Goal: Task Accomplishment & Management: Use online tool/utility

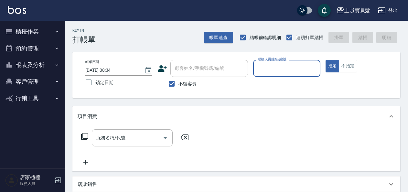
click at [46, 78] on button "客戶管理" at bounding box center [32, 81] width 59 height 17
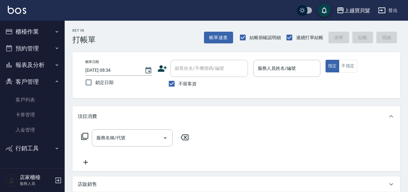
click at [41, 69] on button "報表及分析" at bounding box center [32, 65] width 59 height 17
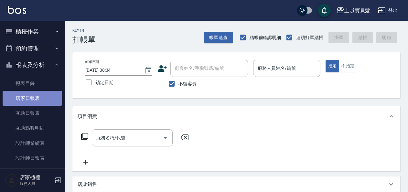
click at [40, 99] on link "店家日報表" at bounding box center [32, 98] width 59 height 15
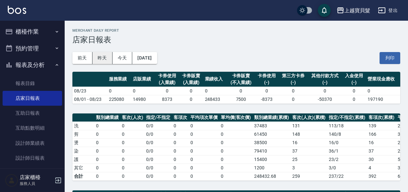
click at [106, 60] on button "昨天" at bounding box center [102, 58] width 20 height 12
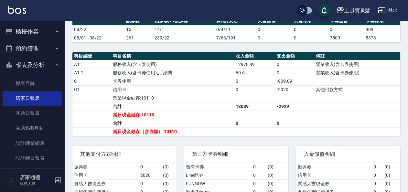
scroll to position [194, 0]
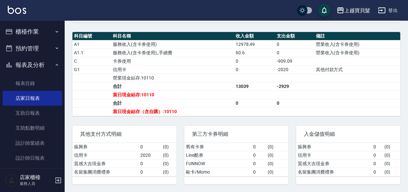
drag, startPoint x: 13, startPoint y: 35, endPoint x: 14, endPoint y: 39, distance: 4.6
click at [13, 35] on button "櫃檯作業" at bounding box center [32, 31] width 59 height 17
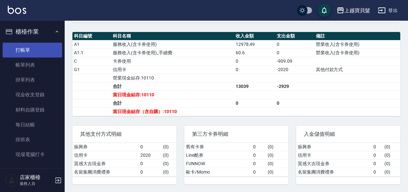
click at [20, 53] on link "打帳單" at bounding box center [32, 50] width 59 height 15
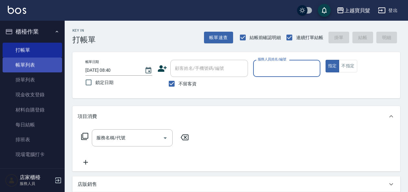
click at [14, 66] on link "帳單列表" at bounding box center [32, 65] width 59 height 15
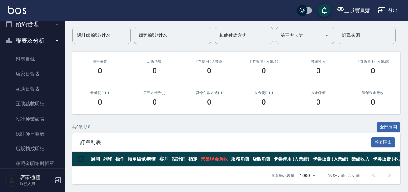
scroll to position [194, 0]
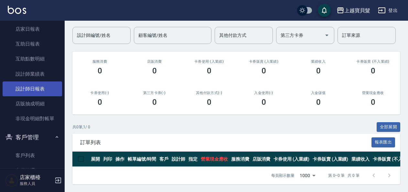
click at [32, 91] on link "設計師日報表" at bounding box center [32, 88] width 59 height 15
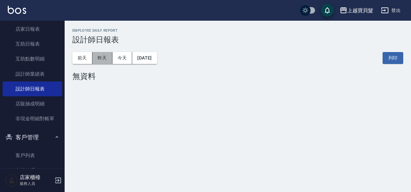
click at [98, 58] on button "昨天" at bounding box center [102, 58] width 20 height 12
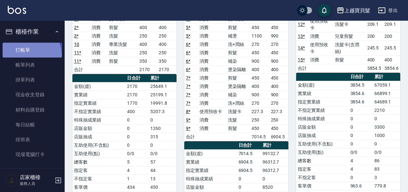
click at [27, 55] on link "打帳單" at bounding box center [32, 50] width 59 height 15
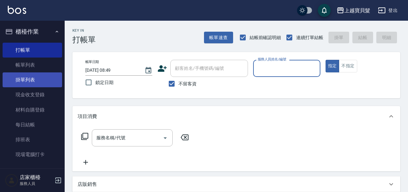
click at [51, 75] on link "掛單列表" at bounding box center [32, 79] width 59 height 15
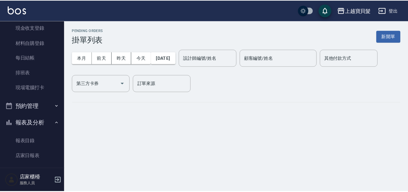
scroll to position [129, 0]
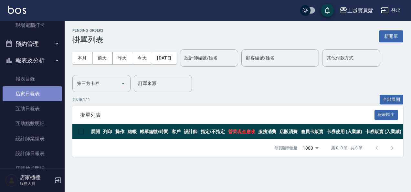
click at [42, 98] on link "店家日報表" at bounding box center [32, 93] width 59 height 15
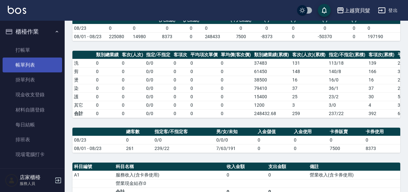
scroll to position [32, 0]
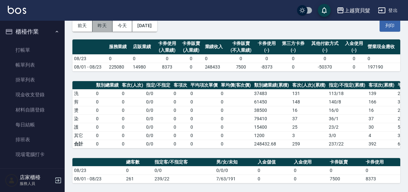
click at [97, 29] on button "昨天" at bounding box center [102, 26] width 20 height 12
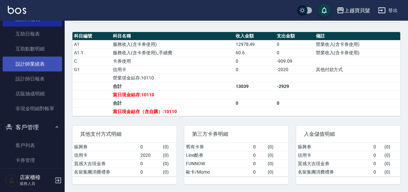
scroll to position [194, 0]
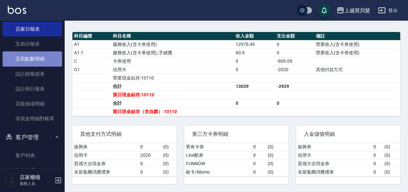
click at [32, 61] on link "互助點數明細" at bounding box center [32, 58] width 59 height 15
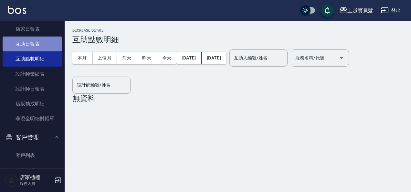
click at [32, 49] on link "互助日報表" at bounding box center [32, 44] width 59 height 15
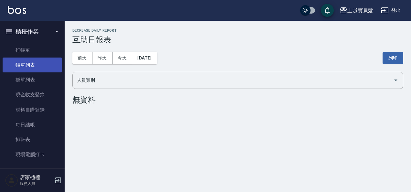
click at [35, 65] on link "帳單列表" at bounding box center [32, 65] width 59 height 15
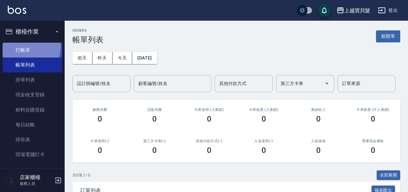
click at [18, 46] on link "打帳單" at bounding box center [32, 50] width 59 height 15
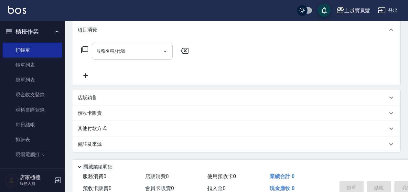
scroll to position [54, 0]
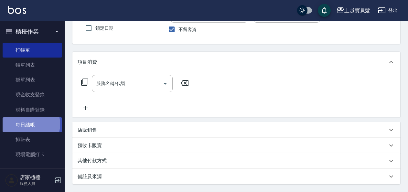
click at [25, 124] on link "每日結帳" at bounding box center [32, 124] width 59 height 15
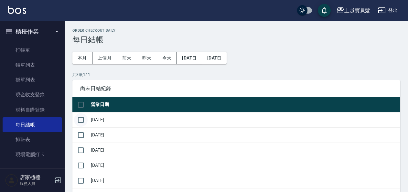
click at [76, 116] on input "checkbox" at bounding box center [81, 120] width 14 height 14
checkbox input "true"
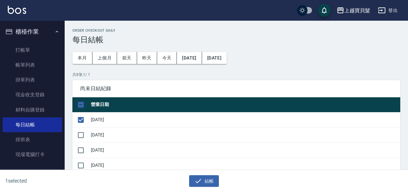
click at [82, 102] on input "checkbox" at bounding box center [81, 105] width 14 height 14
checkbox input "true"
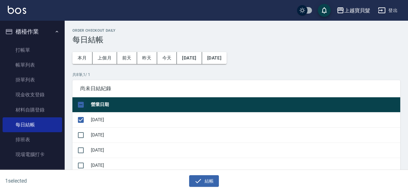
checkbox input "true"
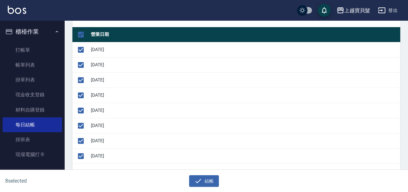
scroll to position [97, 0]
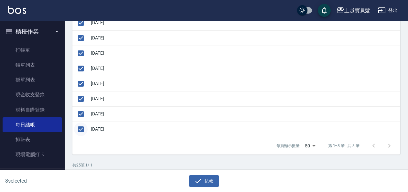
click at [81, 129] on input "checkbox" at bounding box center [81, 129] width 14 height 14
checkbox input "false"
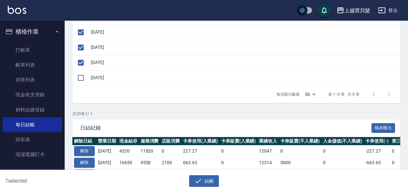
scroll to position [194, 0]
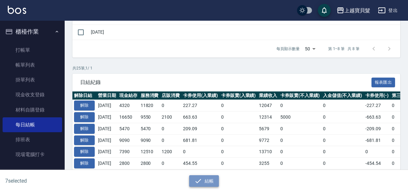
click at [211, 181] on button "結帳" at bounding box center [204, 181] width 30 height 12
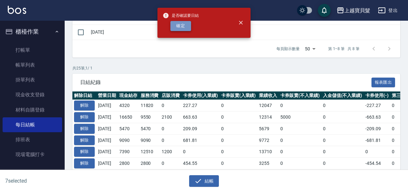
click at [178, 26] on button "確定" at bounding box center [180, 26] width 21 height 10
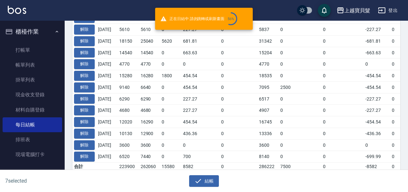
scroll to position [425, 0]
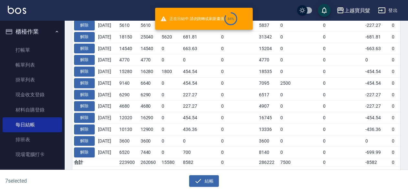
checkbox input "false"
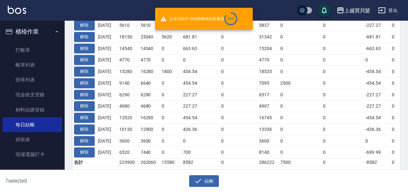
checkbox input "false"
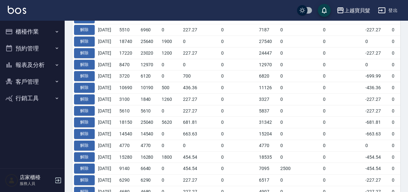
scroll to position [253, 0]
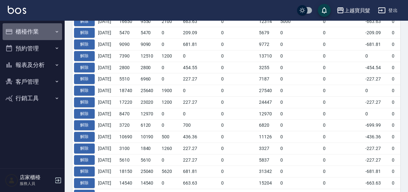
click at [59, 31] on icon "button" at bounding box center [56, 31] width 5 height 5
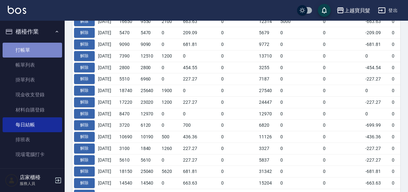
click at [52, 50] on link "打帳單" at bounding box center [32, 50] width 59 height 15
